Goal: Task Accomplishment & Management: Manage account settings

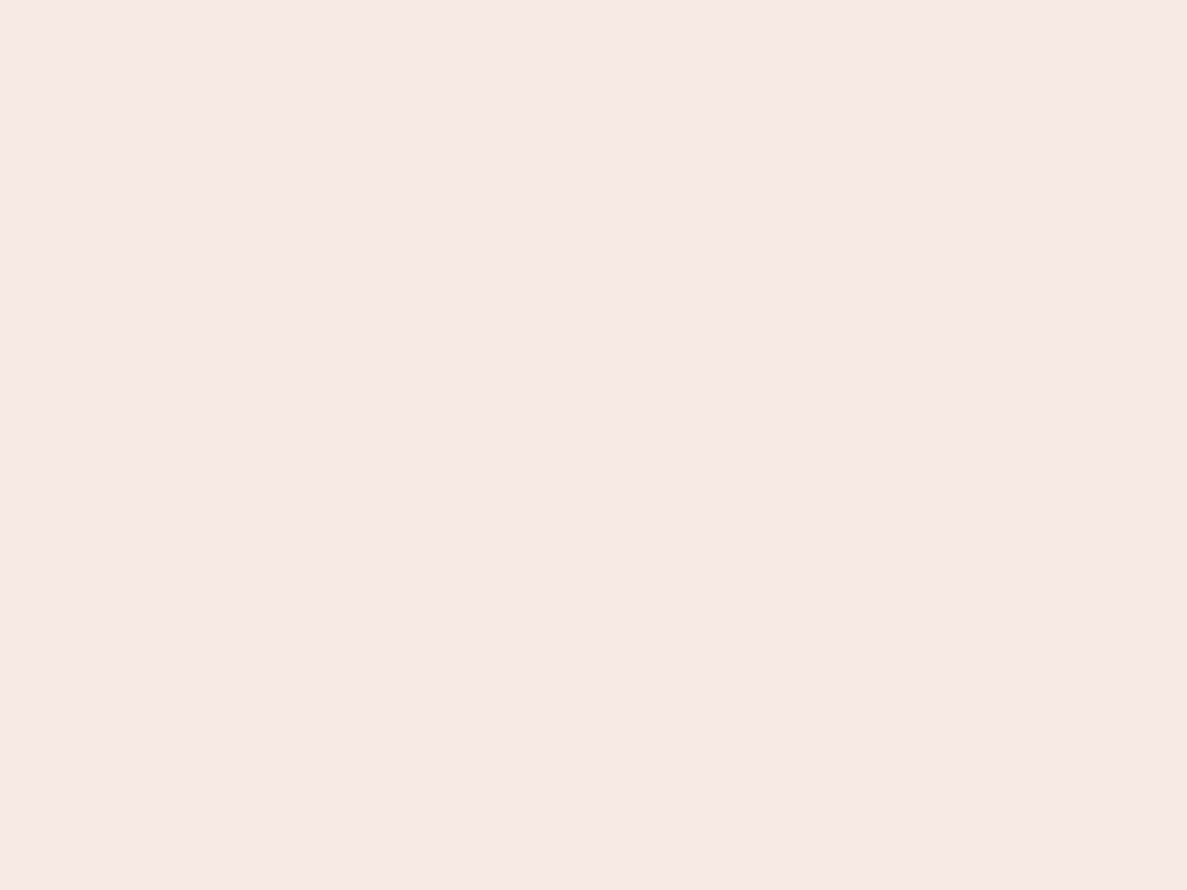
click at [593, 445] on nb-app "Almost there Thank you for registering for Newbook. Your account is under revie…" at bounding box center [593, 445] width 1187 height 890
click at [593, 0] on nb-app "Almost there Thank you for registering for Newbook. Your account is under revie…" at bounding box center [593, 445] width 1187 height 890
click at [634, 0] on nb-app "Almost there Thank you for registering for Newbook. Your account is under revie…" at bounding box center [593, 445] width 1187 height 890
click at [593, 445] on nb-app "Almost there Thank you for registering for Newbook. Your account is under revie…" at bounding box center [593, 445] width 1187 height 890
click at [593, 0] on nb-app "Almost there Thank you for registering for Newbook. Your account is under revie…" at bounding box center [593, 445] width 1187 height 890
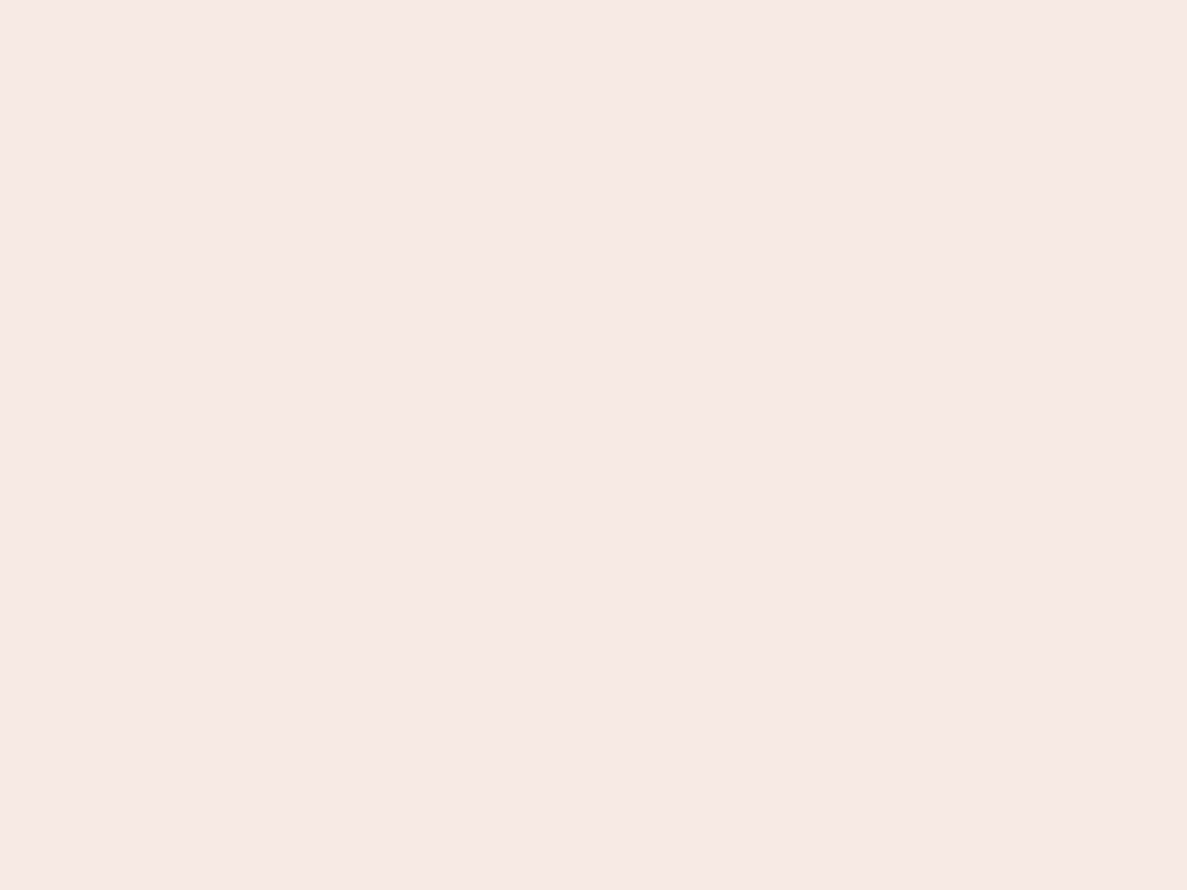
click at [414, 0] on nb-app "Almost there Thank you for registering for Newbook. Your account is under revie…" at bounding box center [593, 445] width 1187 height 890
click at [593, 445] on nb-app "Almost there Thank you for registering for Newbook. Your account is under revie…" at bounding box center [593, 445] width 1187 height 890
click at [593, 0] on nb-app "Almost there Thank you for registering for Newbook. Your account is under revie…" at bounding box center [593, 445] width 1187 height 890
click at [414, 0] on nb-app "Almost there Thank you for registering for Newbook. Your account is under revie…" at bounding box center [593, 445] width 1187 height 890
click at [593, 445] on nb-app "Almost there Thank you for registering for Newbook. Your account is under revie…" at bounding box center [593, 445] width 1187 height 890
